Goal: Navigation & Orientation: Find specific page/section

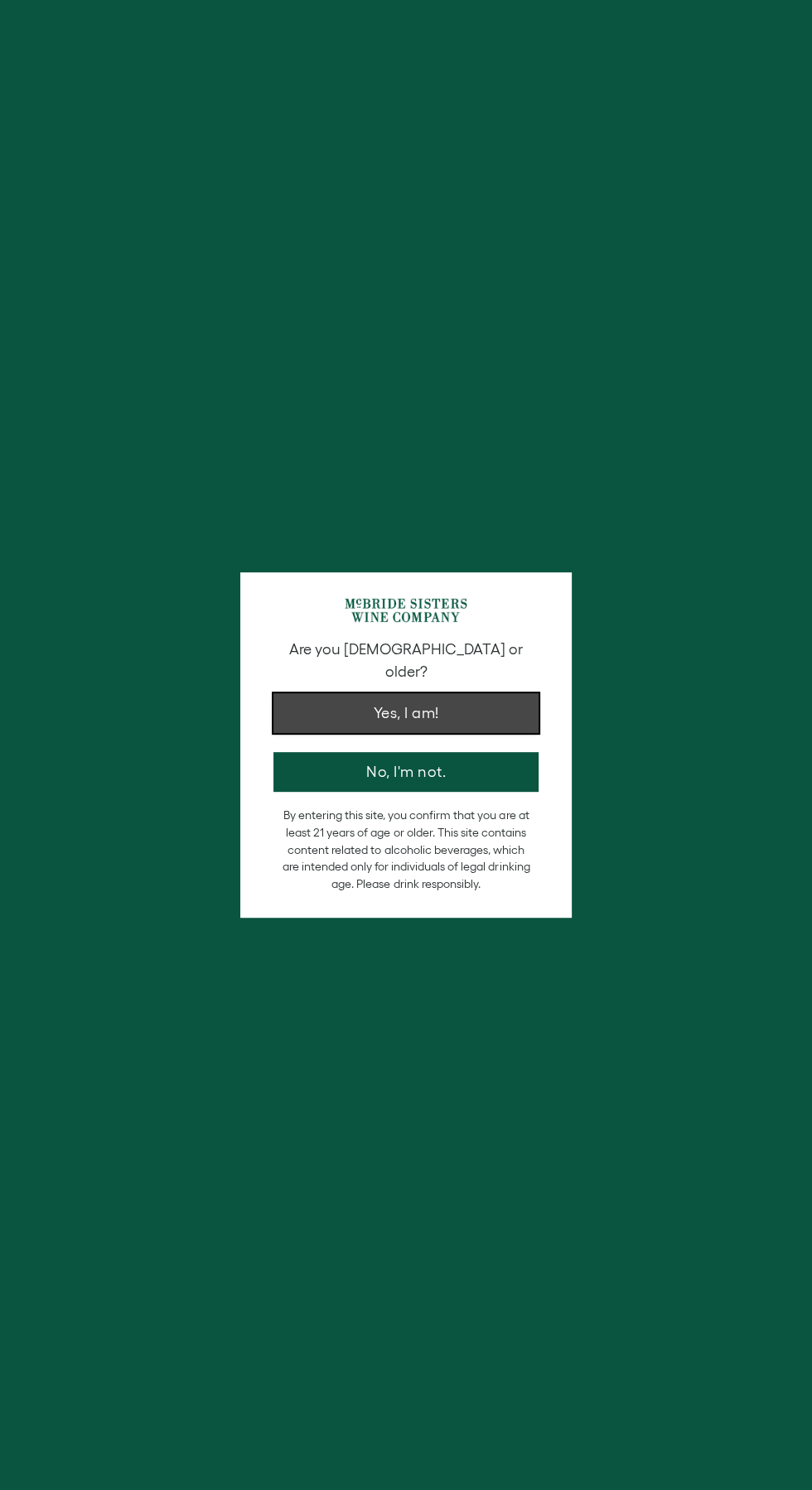
click at [471, 697] on button "Yes, I am!" at bounding box center [406, 712] width 265 height 40
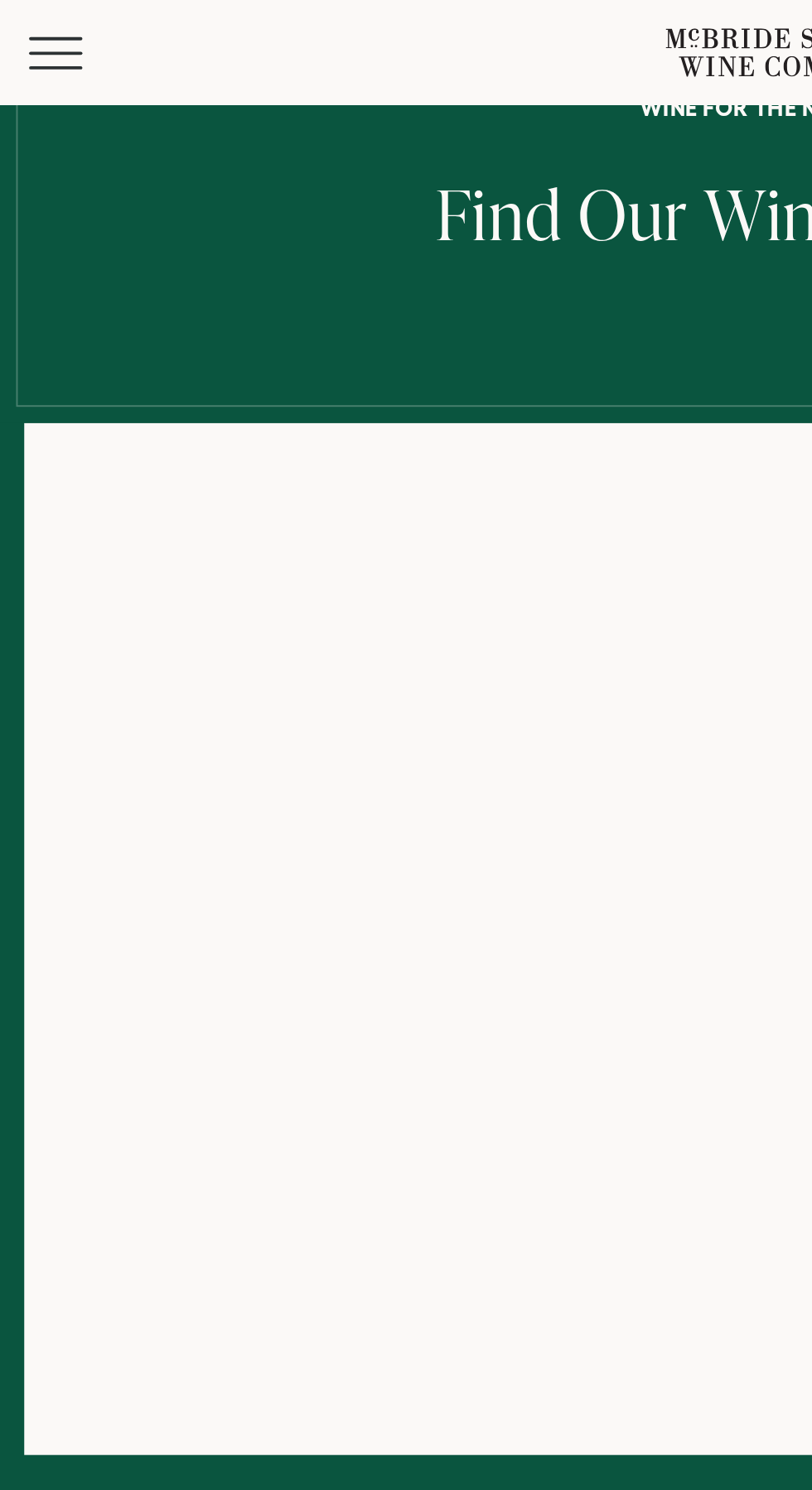
scroll to position [86, 0]
